Goal: Transaction & Acquisition: Subscribe to service/newsletter

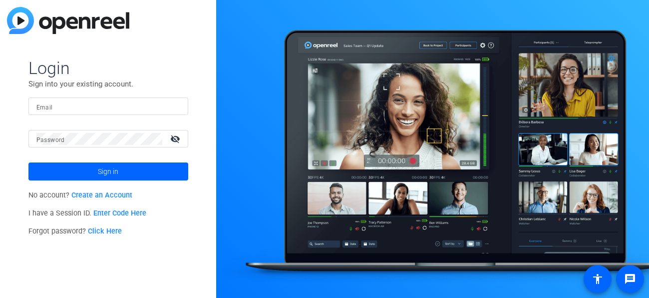
click at [115, 194] on link "Create an Account" at bounding box center [101, 195] width 61 height 8
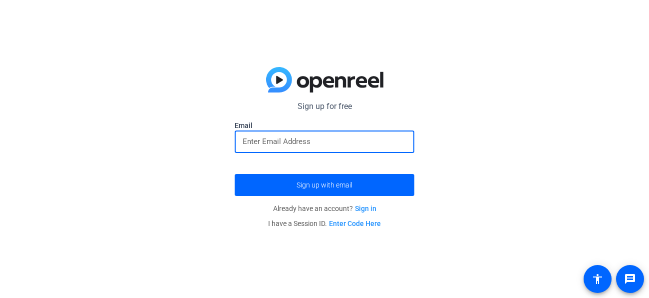
click at [319, 146] on input "email" at bounding box center [325, 141] width 164 height 12
type input "Sonayrobertson24@gmail.com"
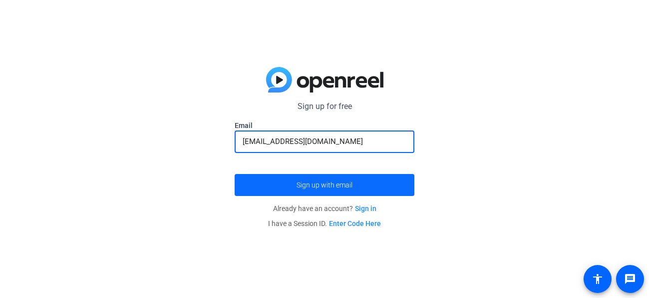
click at [343, 185] on span "Sign up with email" at bounding box center [325, 185] width 56 height 0
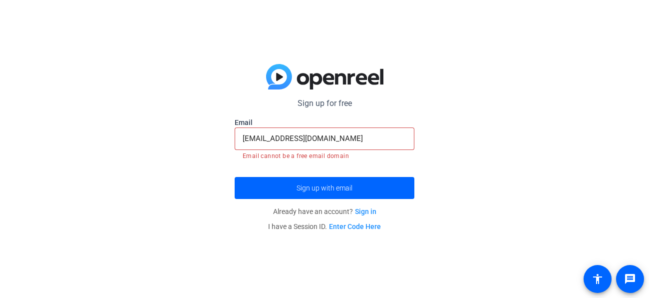
click at [368, 138] on input "Sonayrobertson24@gmail.com" at bounding box center [325, 138] width 164 height 12
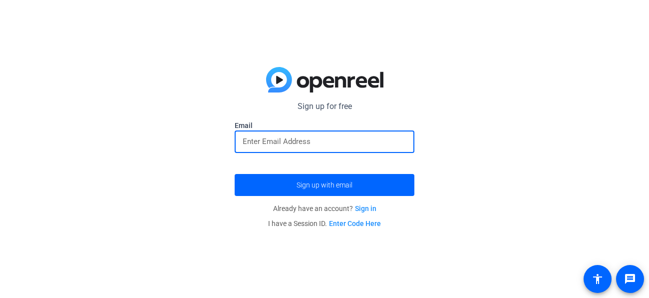
click at [307, 142] on input "email" at bounding box center [325, 141] width 164 height 12
click at [340, 133] on div at bounding box center [325, 141] width 164 height 22
click at [367, 132] on div at bounding box center [325, 141] width 164 height 22
